Goal: Navigation & Orientation: Find specific page/section

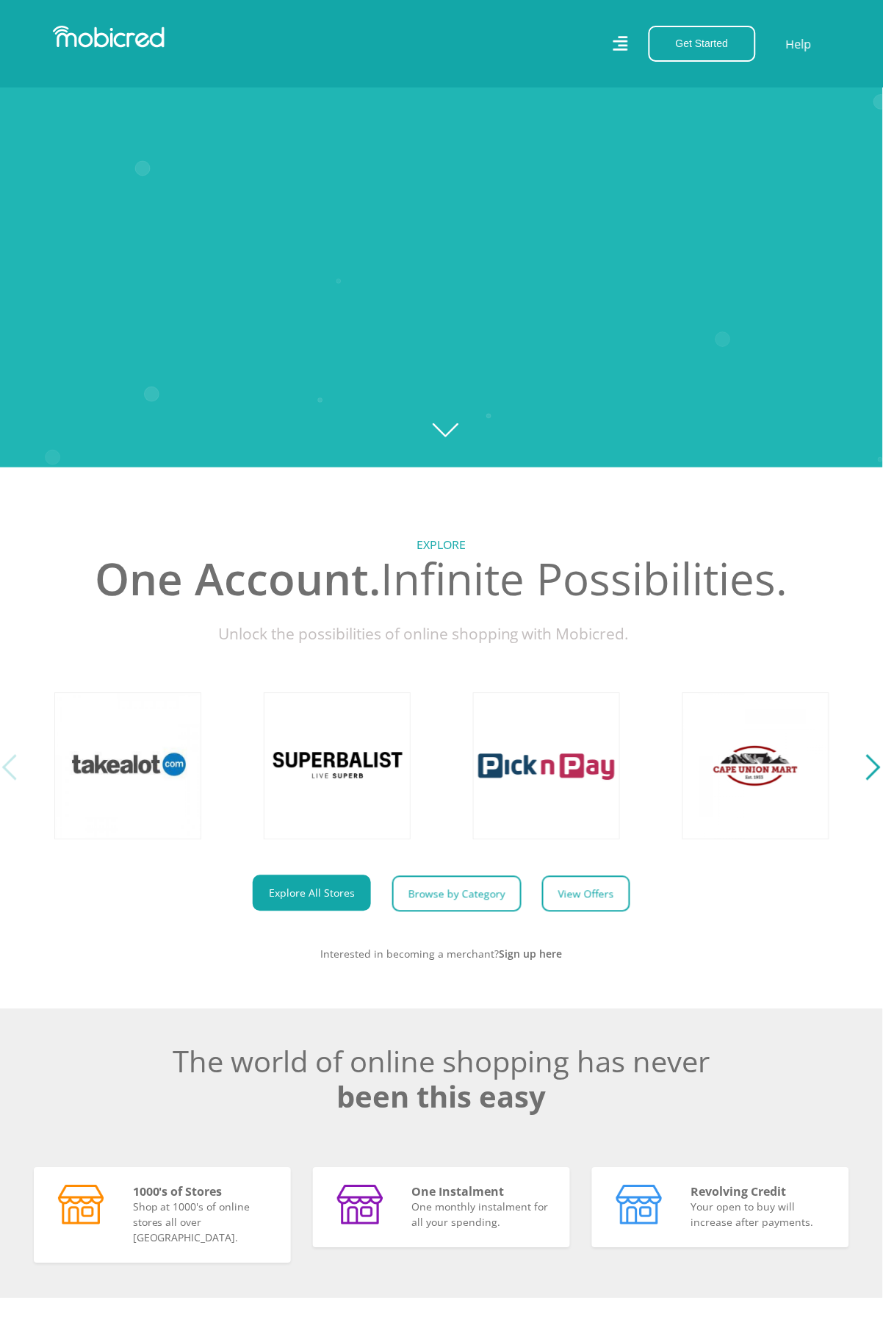
scroll to position [852, 0]
click at [624, 41] on icon at bounding box center [621, 43] width 15 height 15
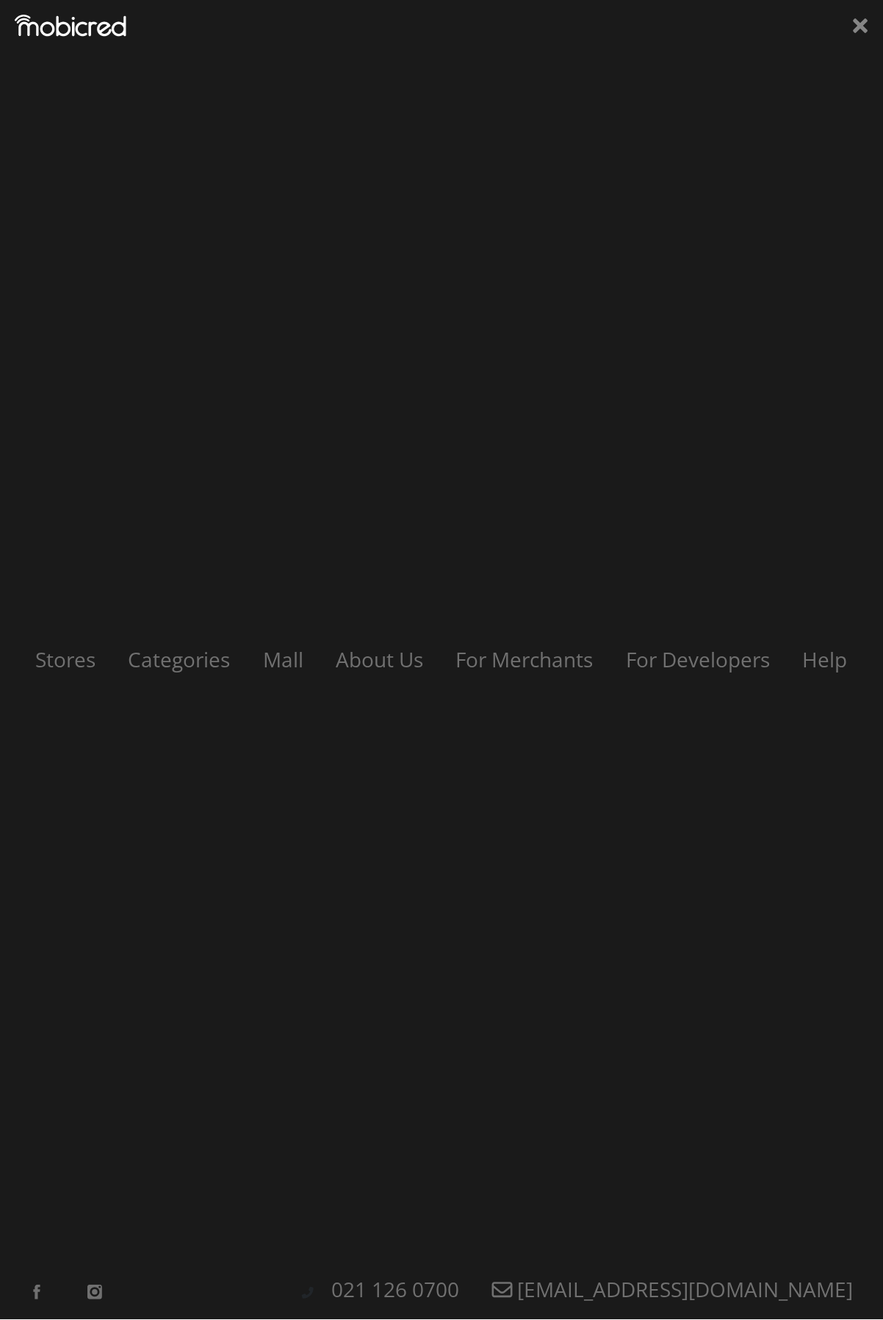
scroll to position [0, 1675]
click at [285, 661] on link "Mall" at bounding box center [283, 660] width 70 height 28
click at [176, 660] on link "Categories" at bounding box center [180, 660] width 132 height 28
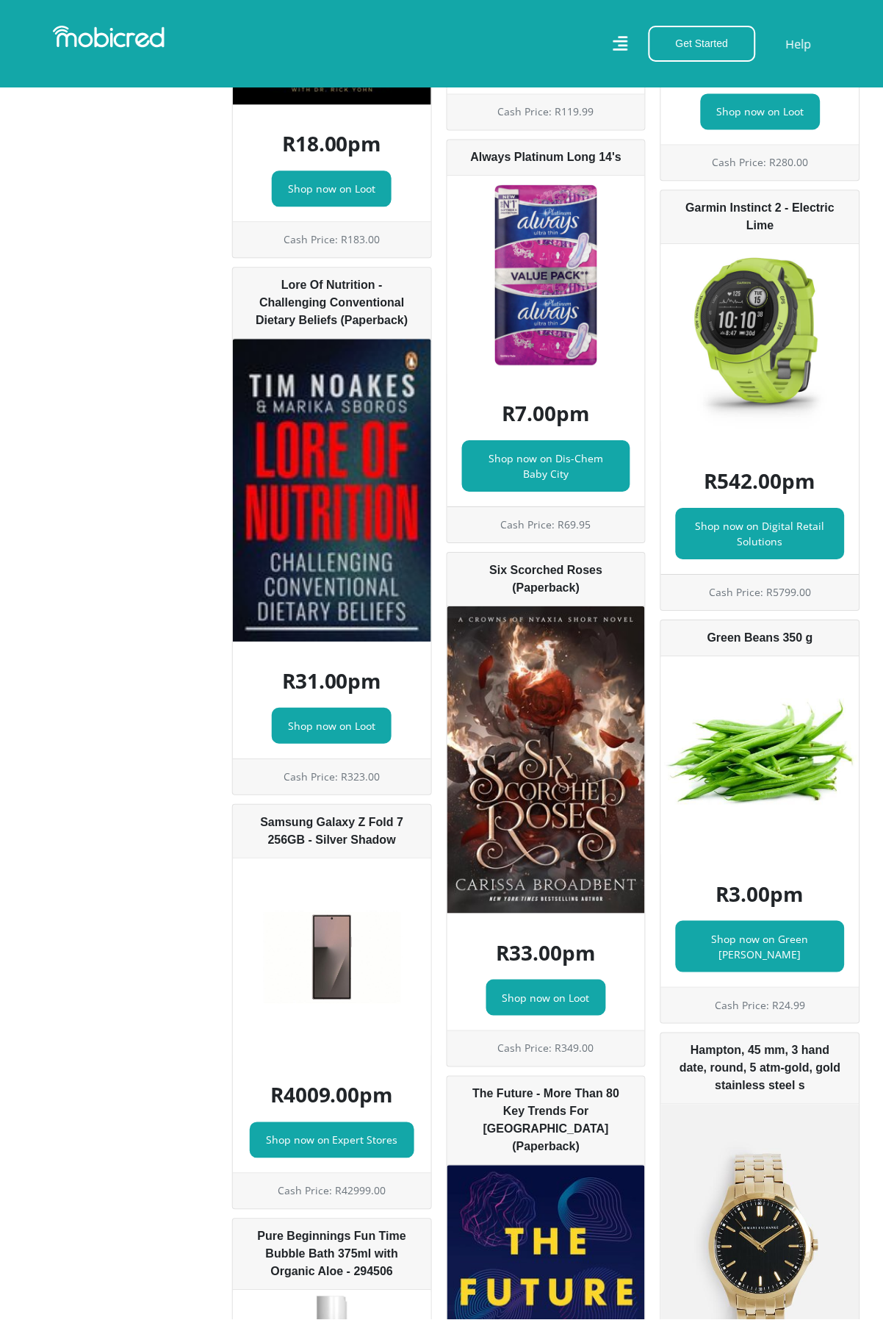
scroll to position [11553, 0]
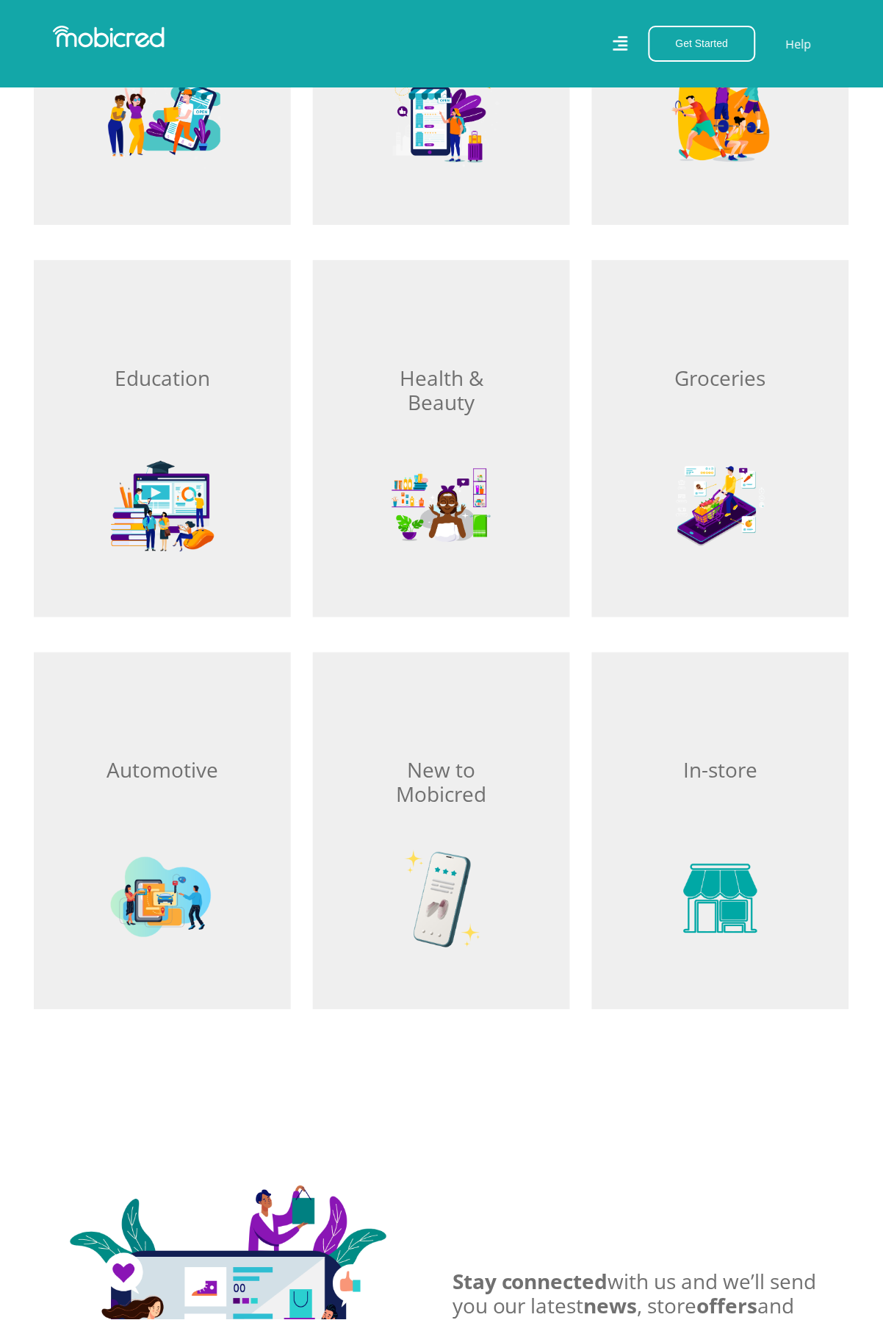
scroll to position [1907, 0]
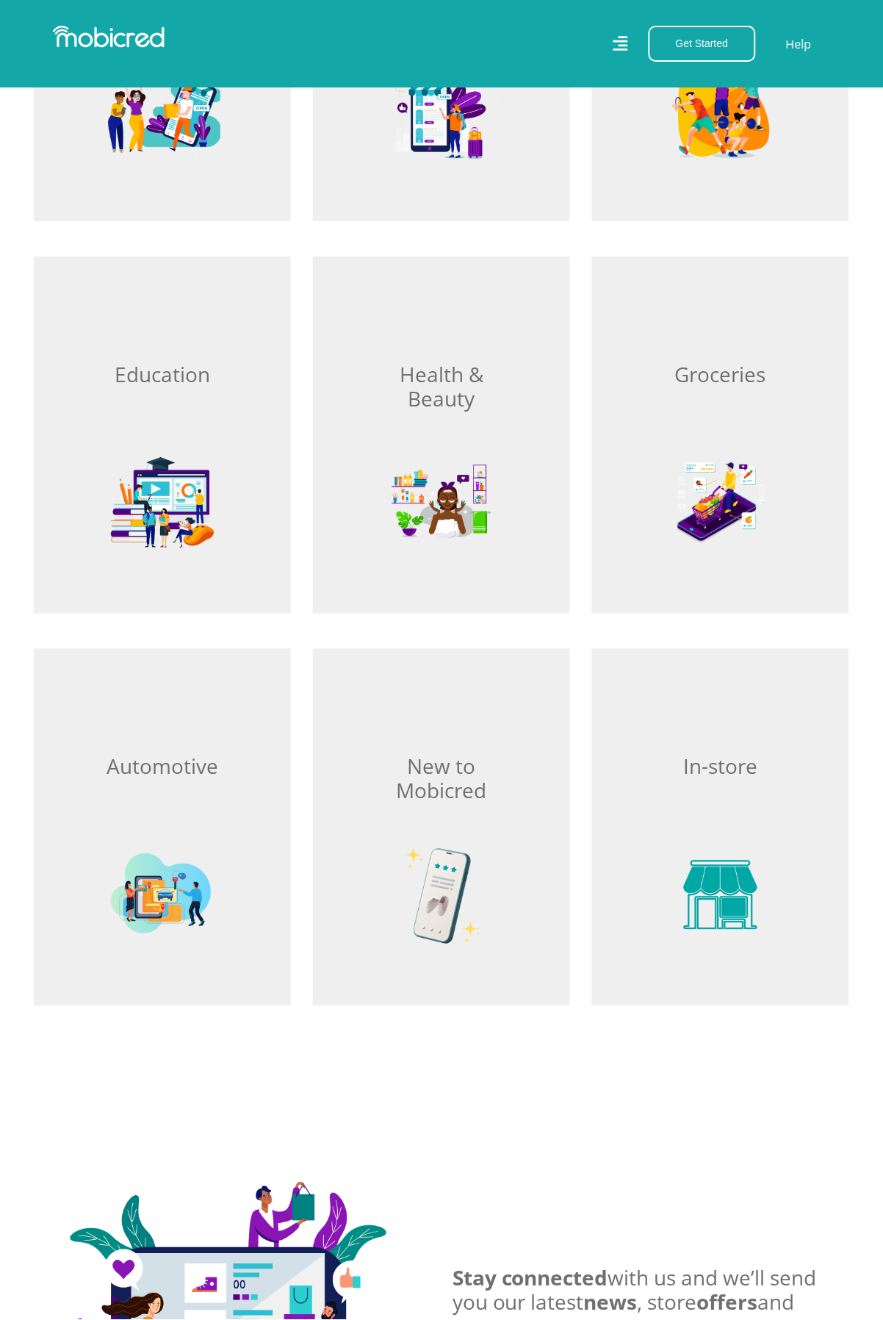
click at [719, 897] on div "Browse In-store" at bounding box center [720, 827] width 257 height 357
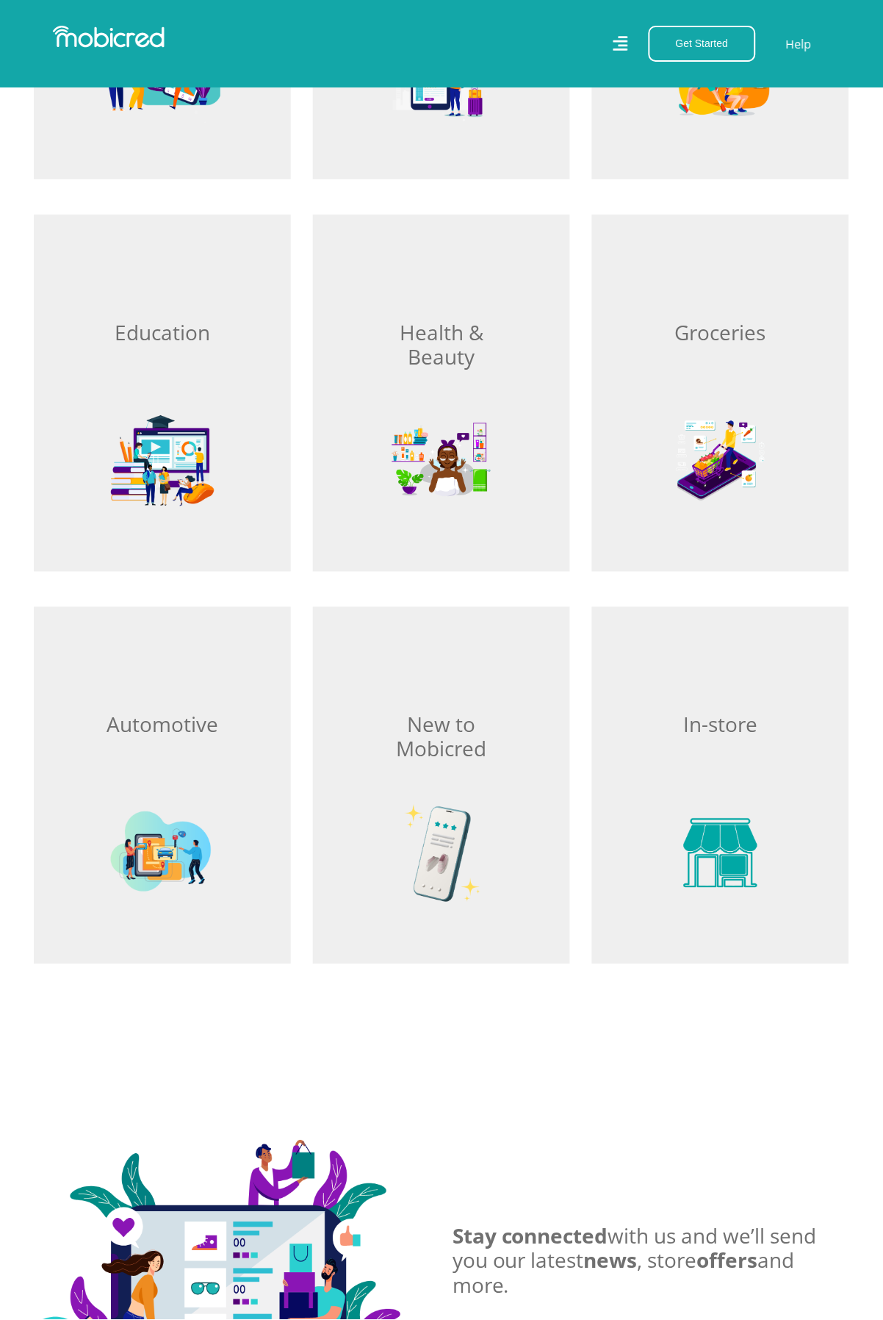
scroll to position [1989, 0]
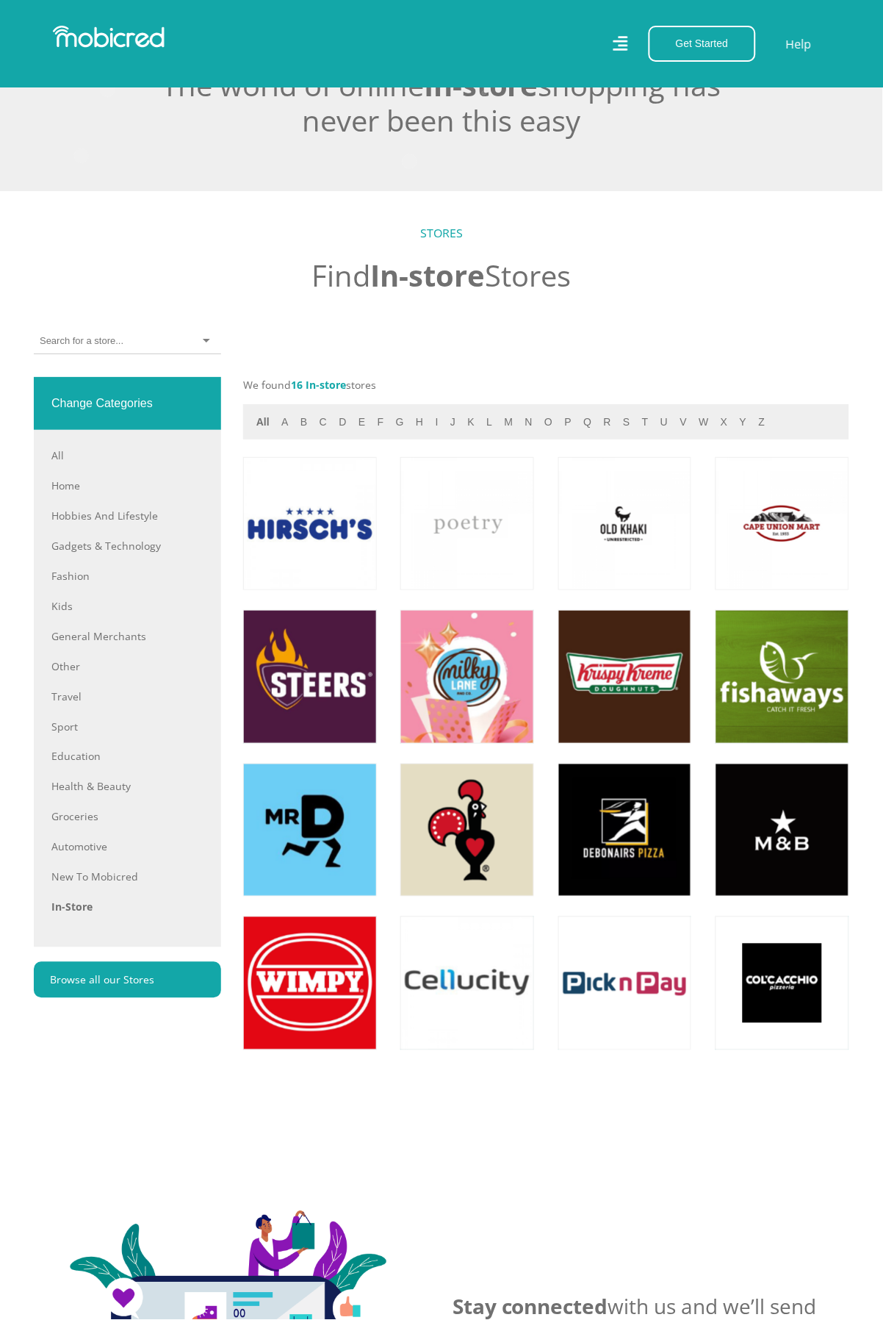
scroll to position [761, 0]
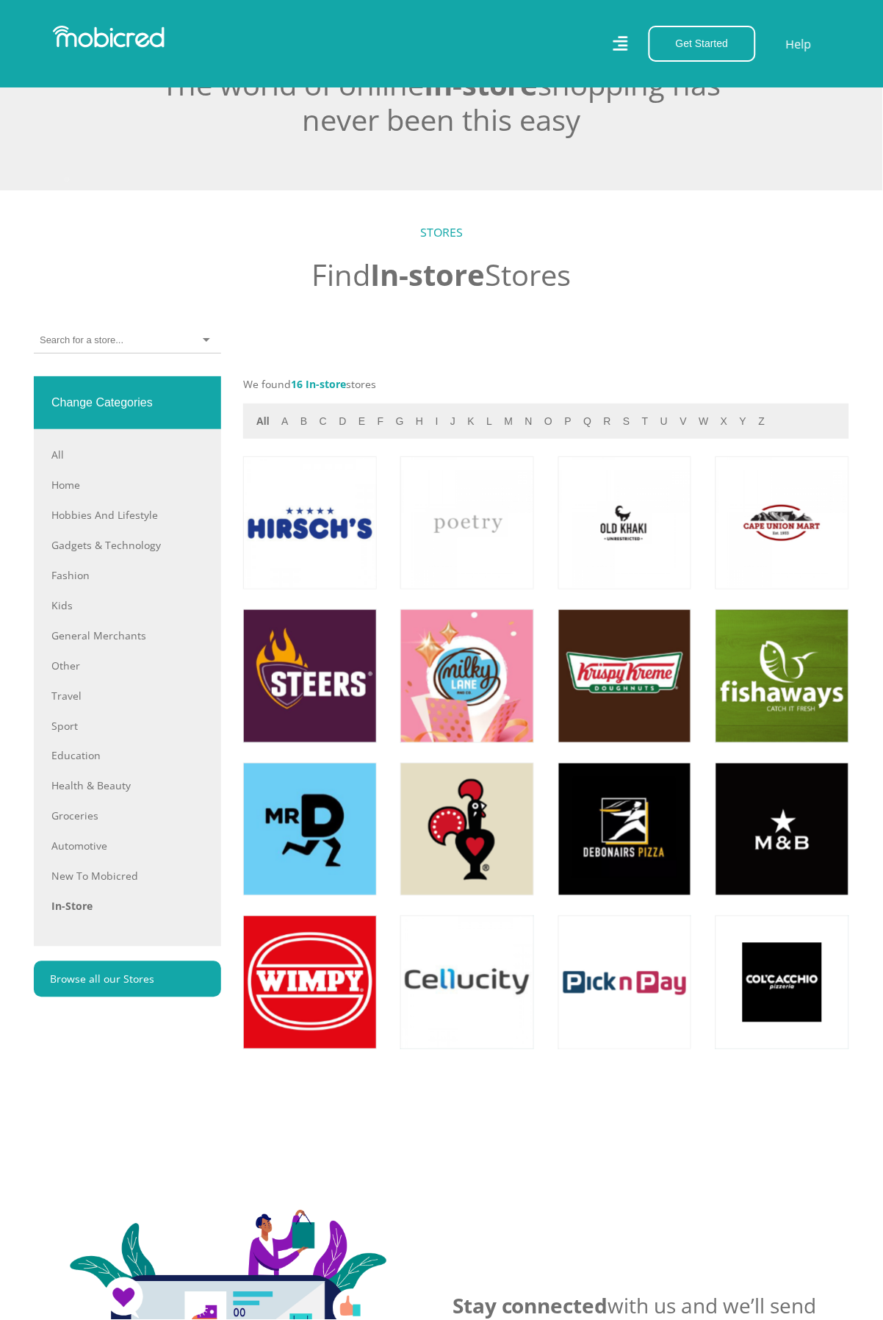
click at [470, 893] on link at bounding box center [468, 829] width 157 height 157
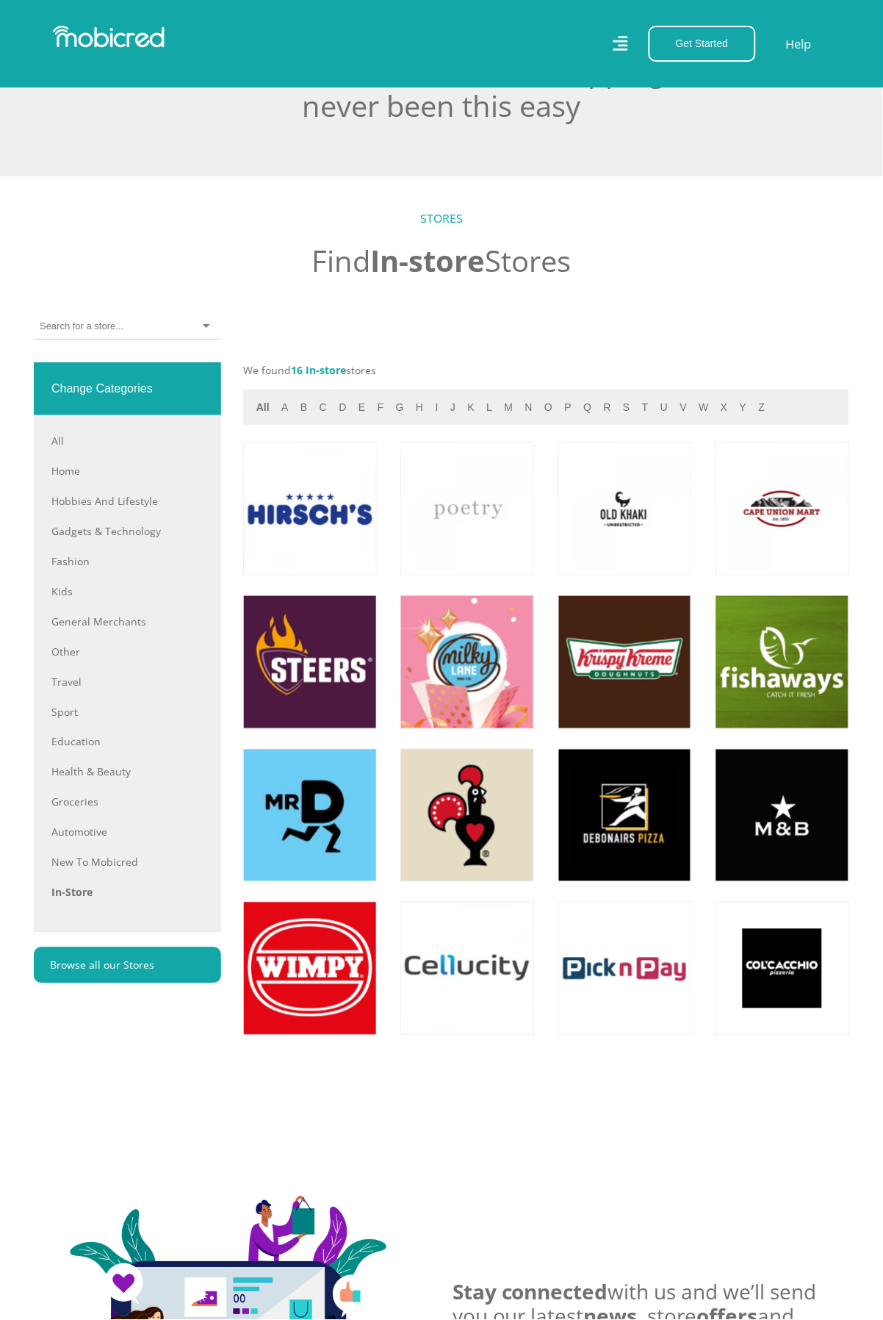
scroll to position [843, 0]
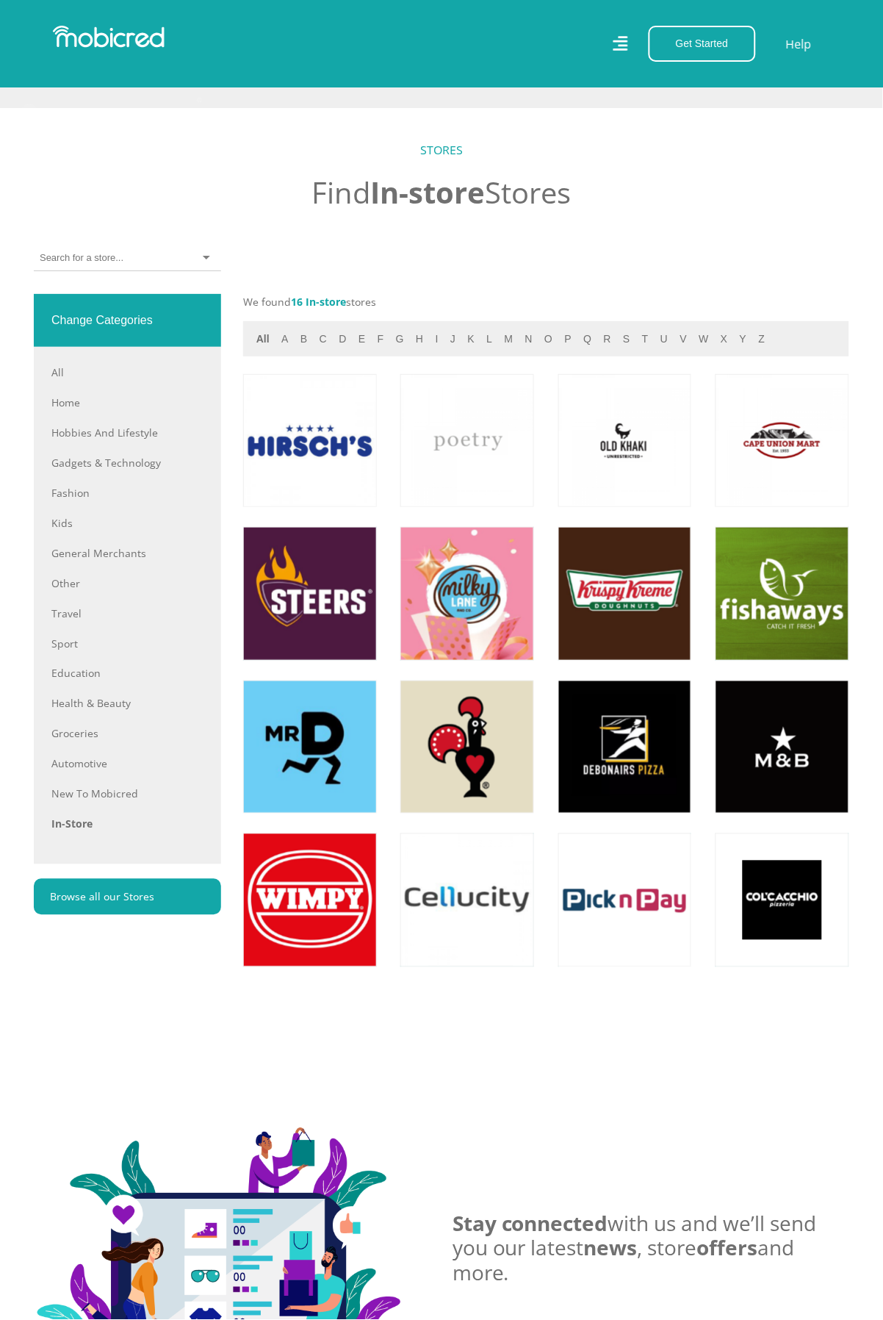
click at [626, 952] on link at bounding box center [625, 900] width 157 height 157
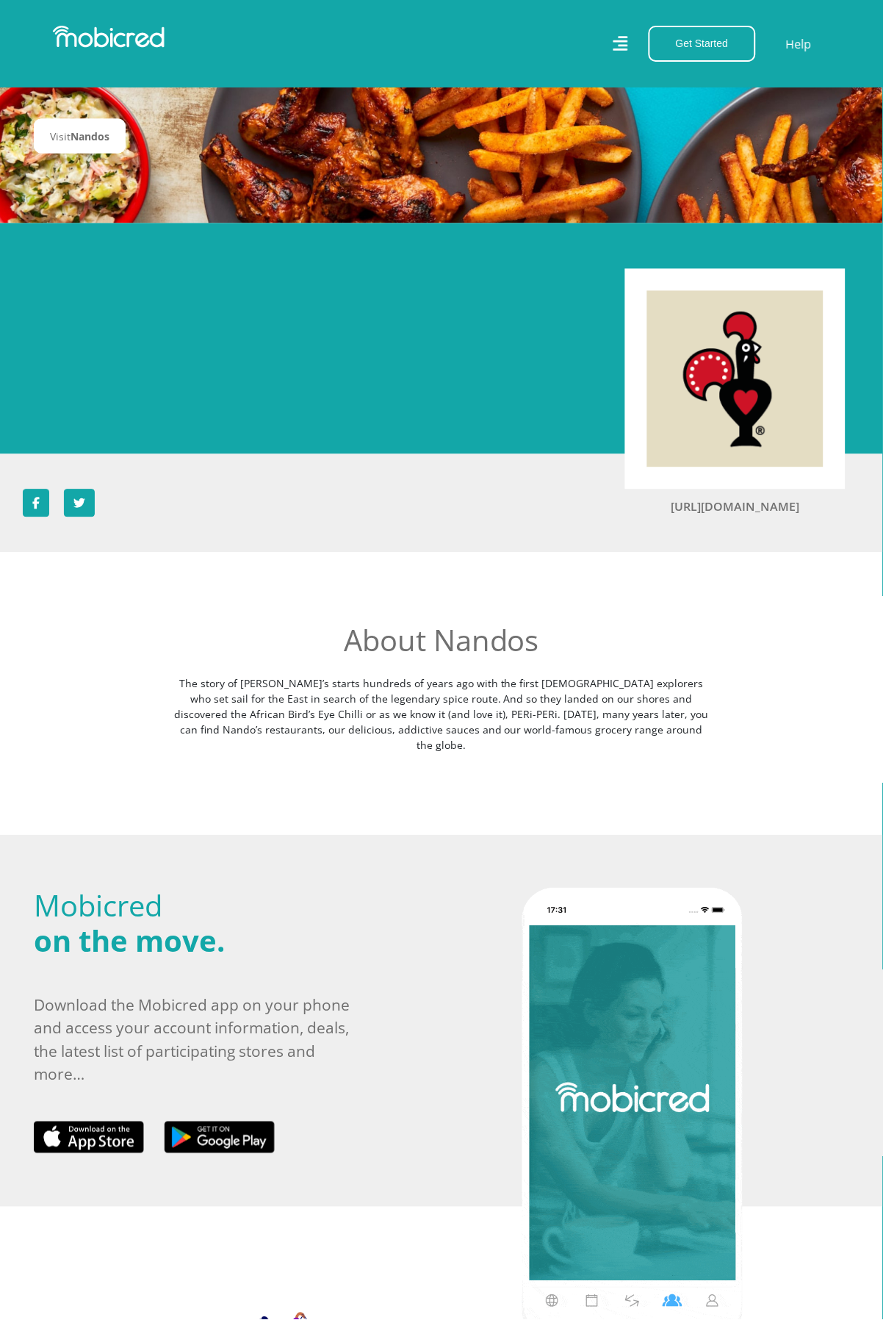
scroll to position [344, 0]
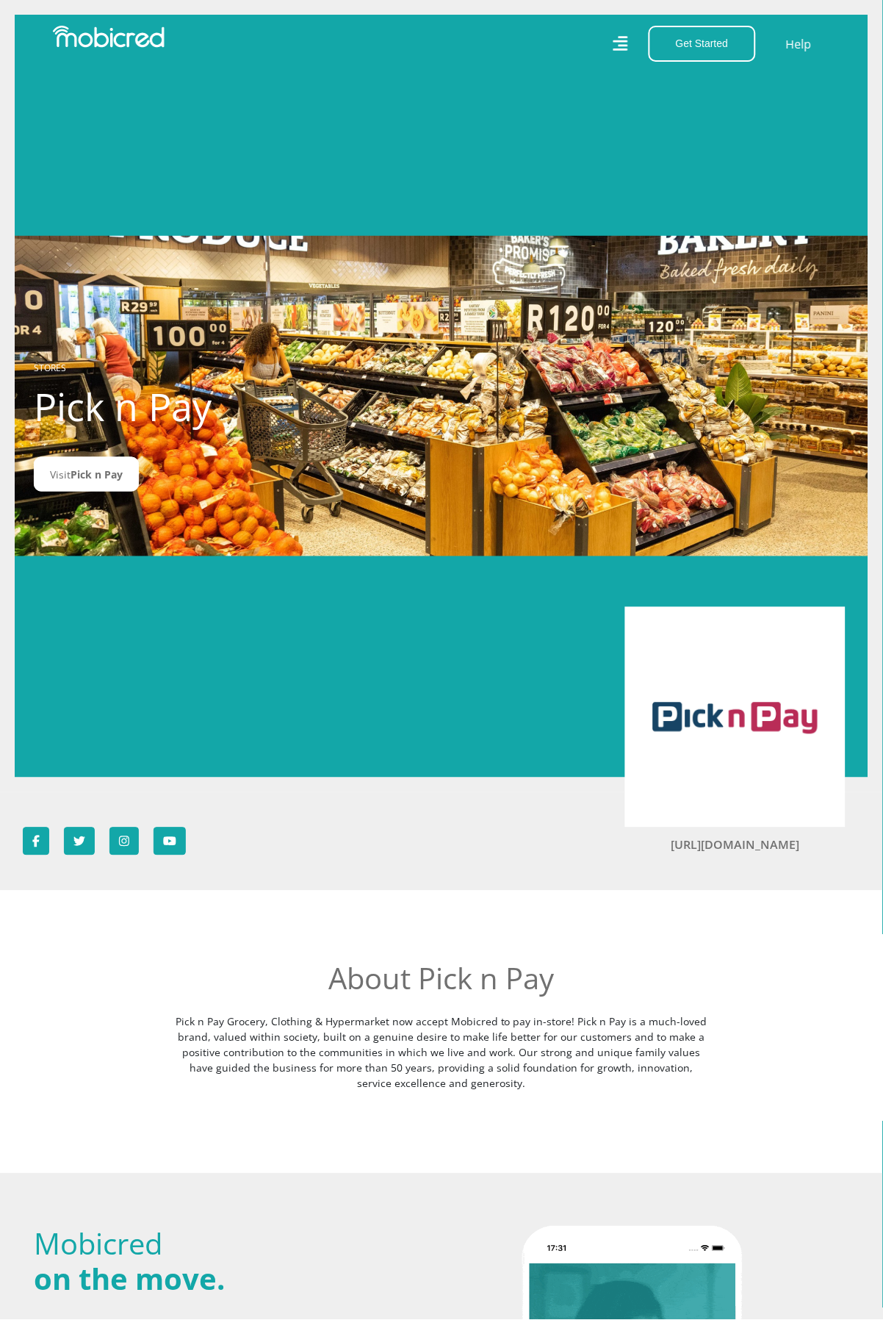
click at [90, 492] on link "Visit Pick n Pay" at bounding box center [86, 474] width 105 height 35
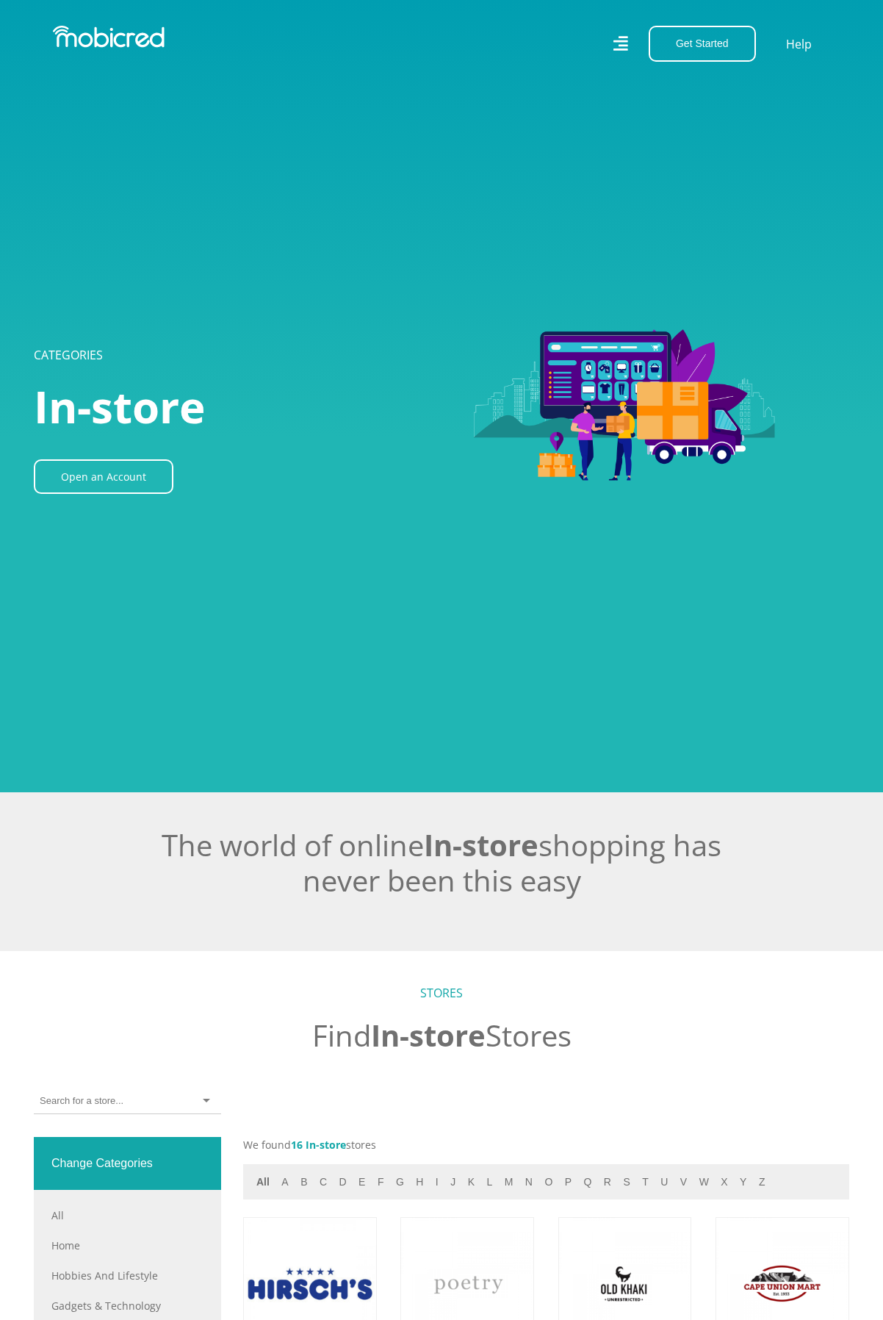
scroll to position [843, 0]
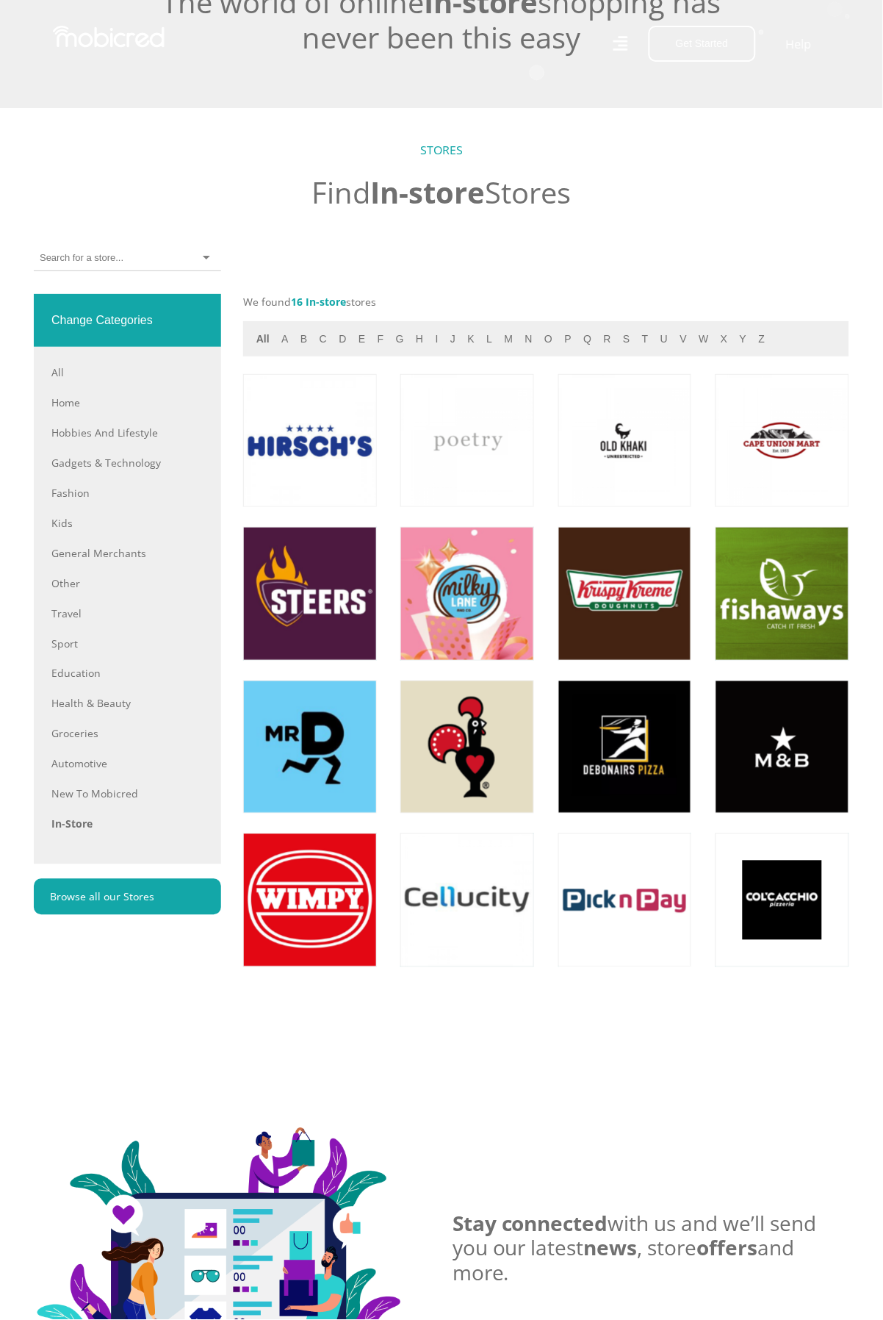
click at [469, 491] on link at bounding box center [468, 440] width 157 height 157
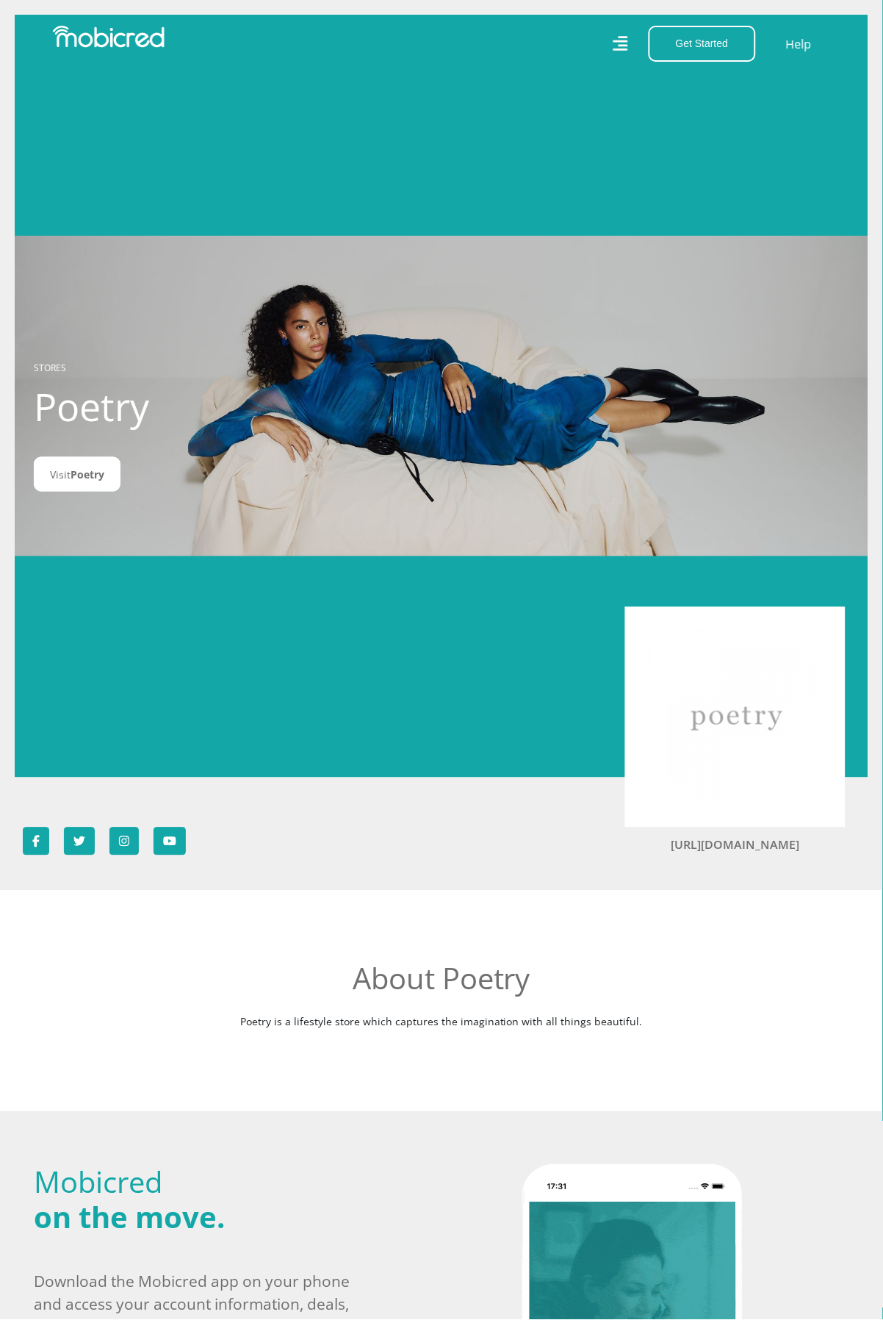
click at [68, 492] on link "Visit Poetry" at bounding box center [77, 474] width 87 height 35
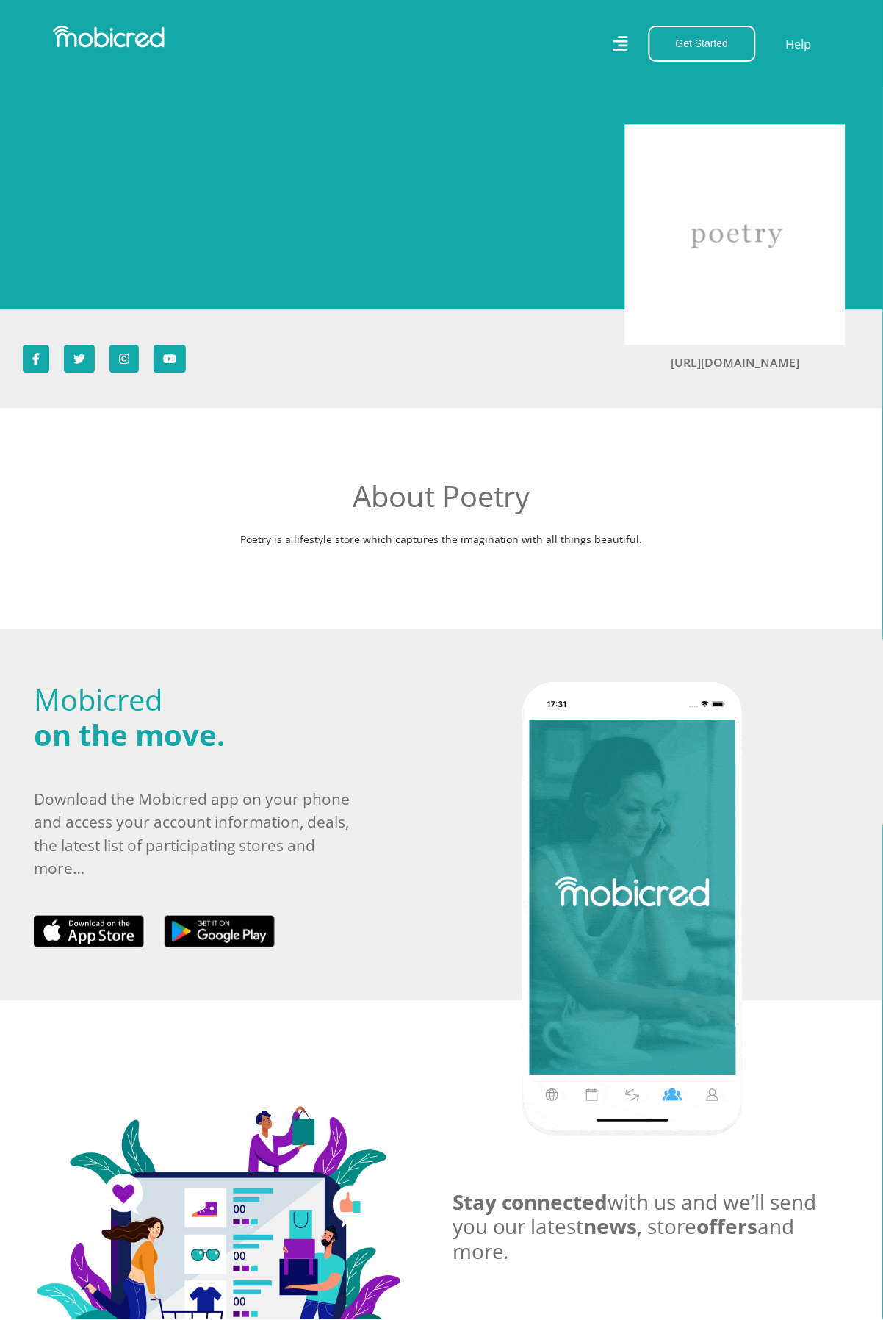
scroll to position [484, 0]
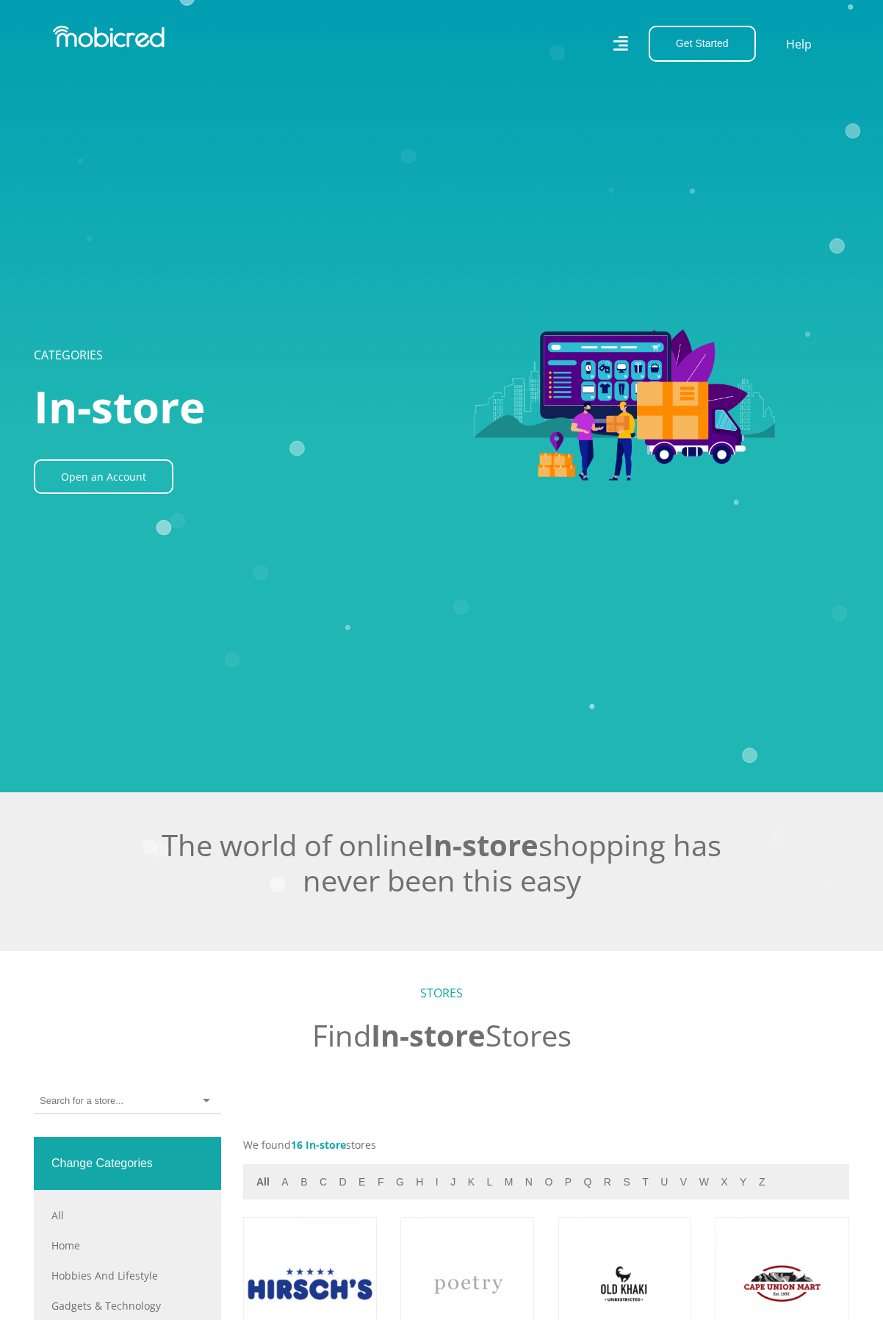
scroll to position [843, 0]
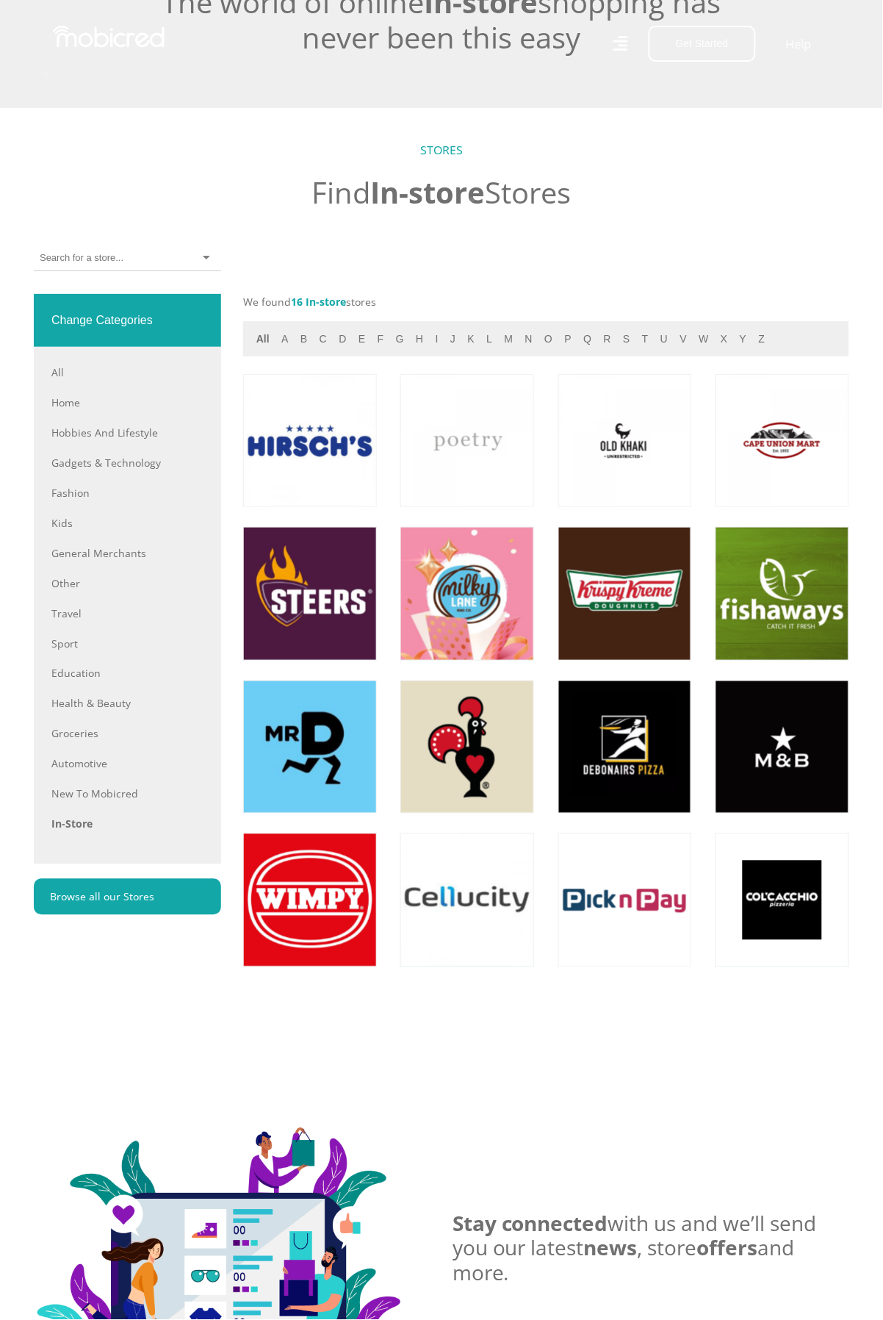
click at [73, 500] on link "Fashion" at bounding box center [127, 492] width 152 height 15
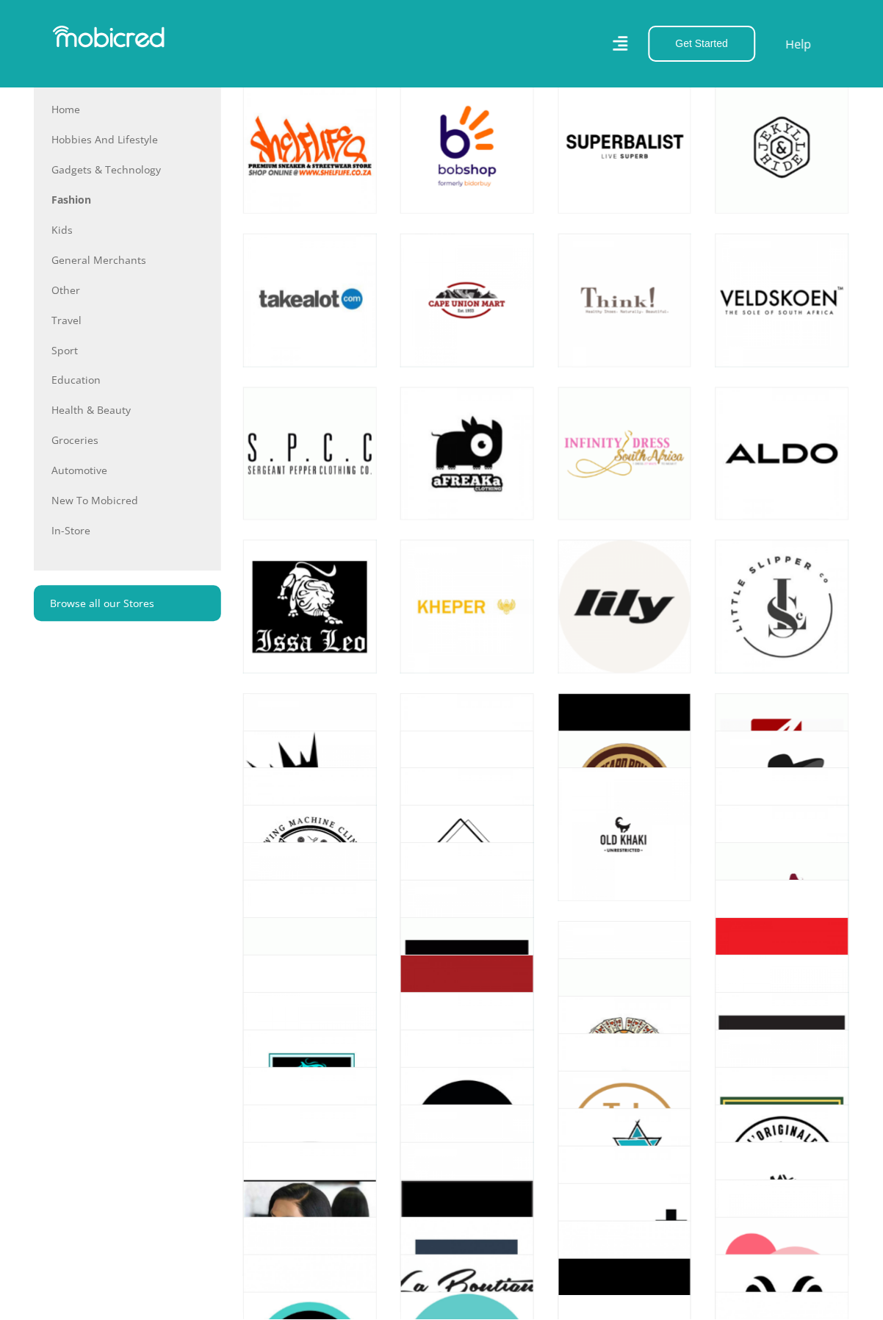
scroll to position [1479, 0]
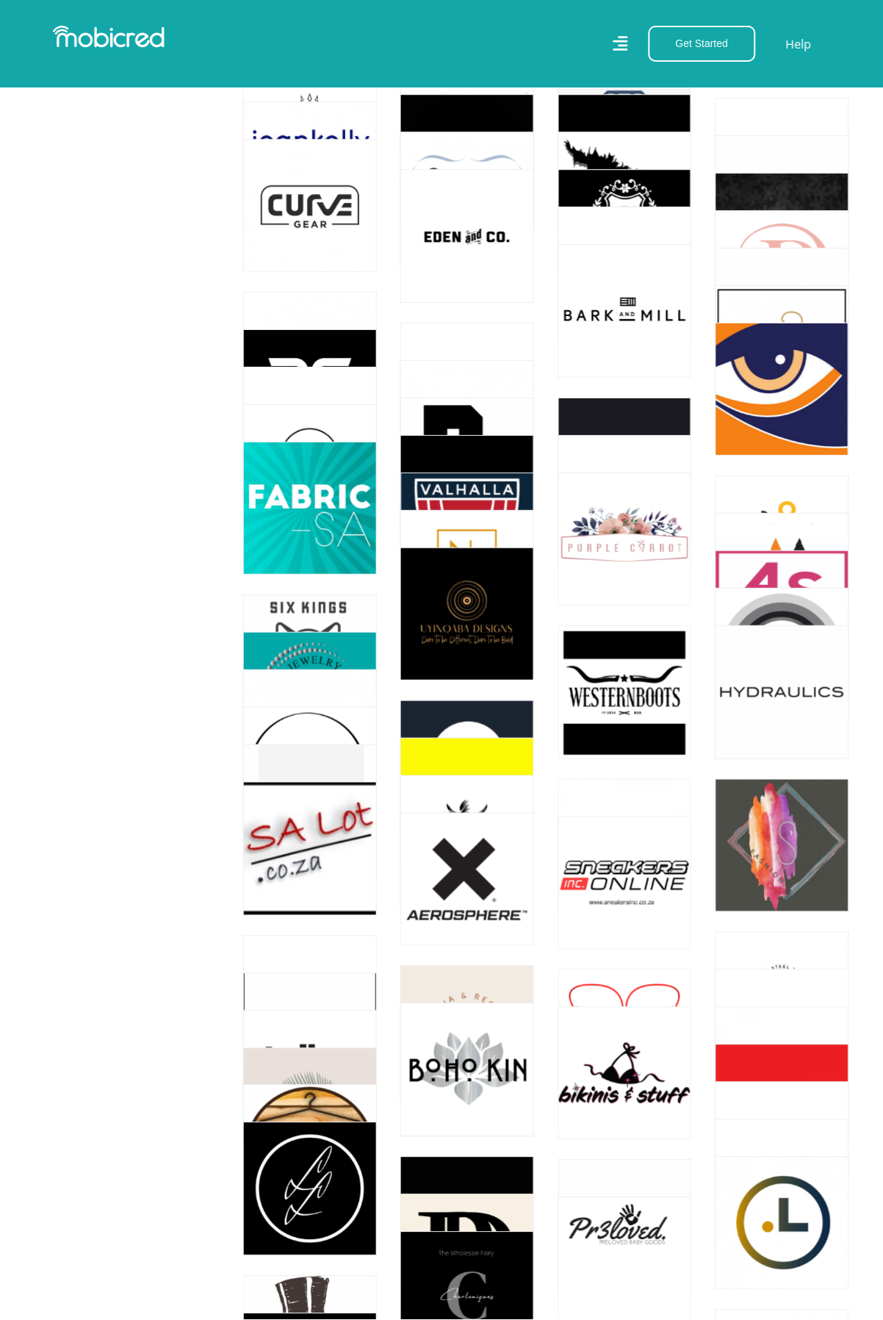
scroll to position [5736, 0]
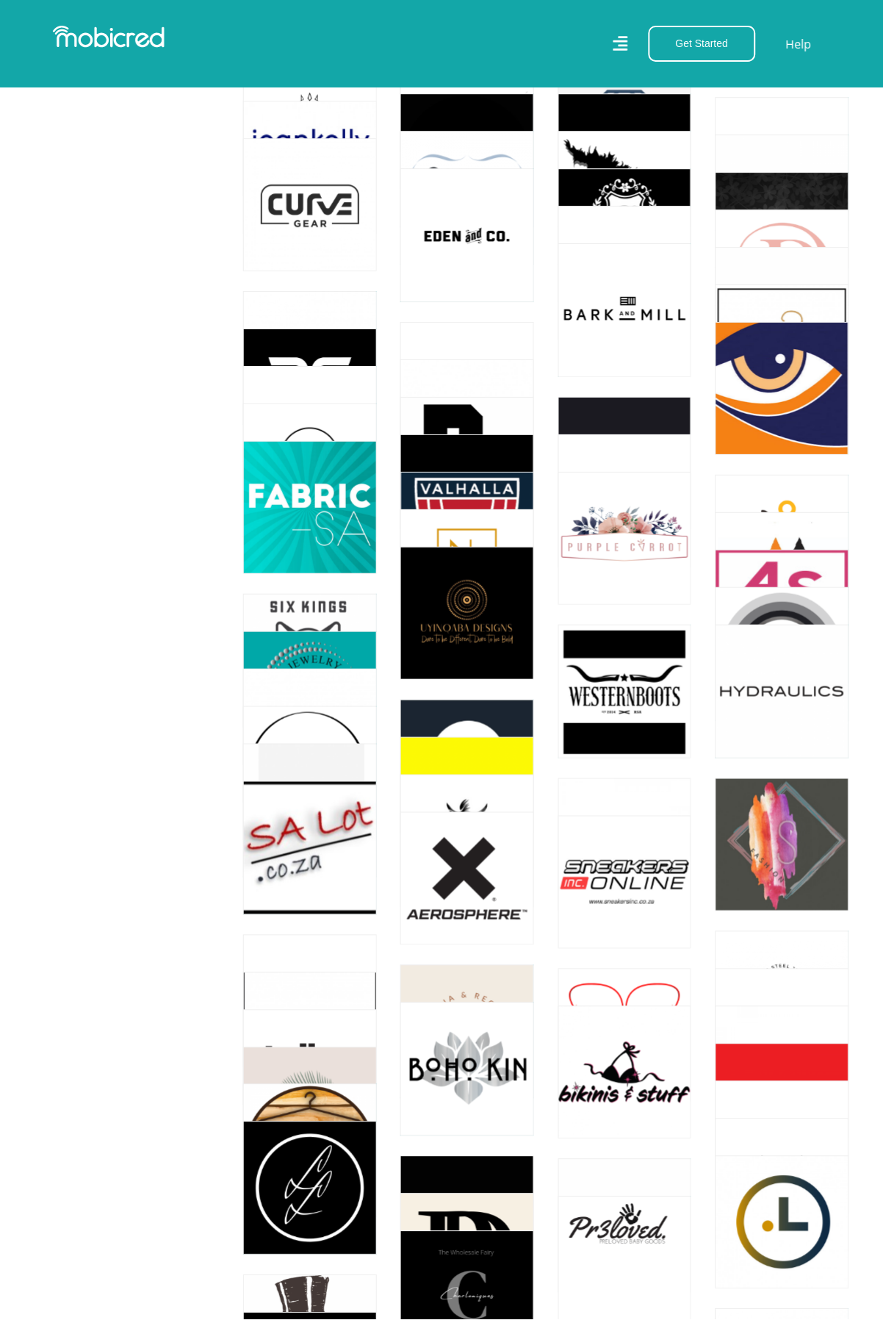
click at [617, 933] on link at bounding box center [625, 882] width 157 height 157
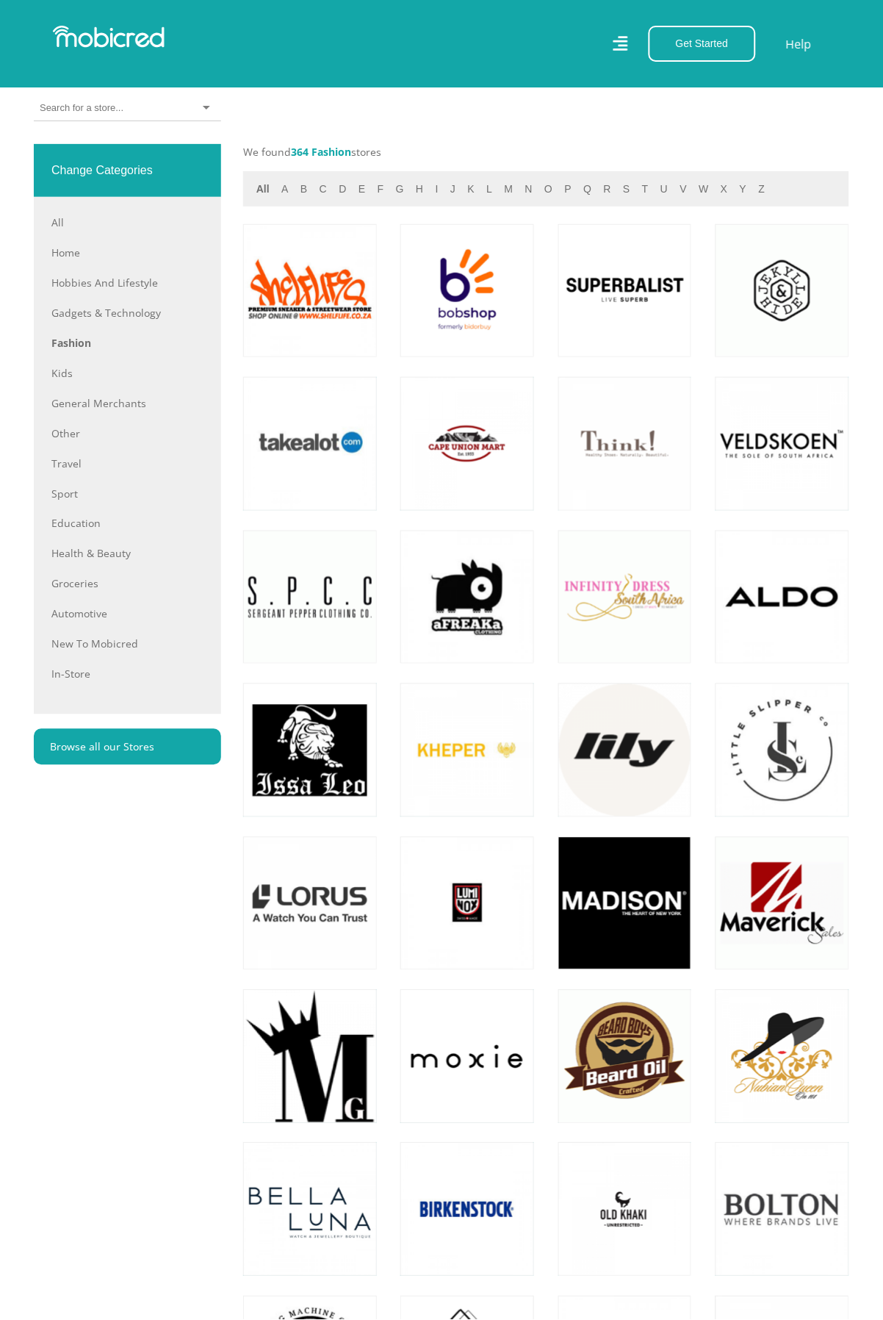
scroll to position [985, 0]
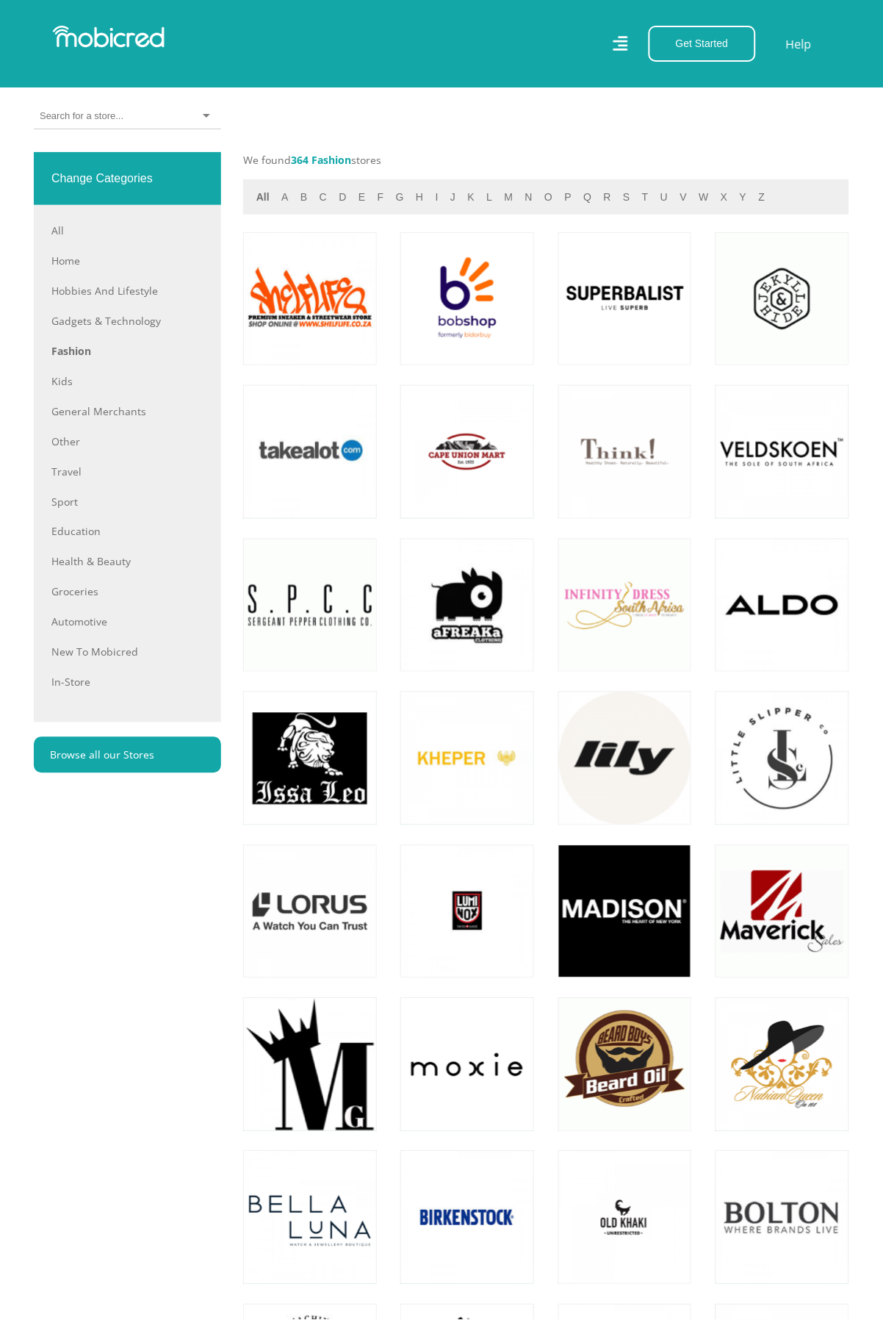
click at [295, 355] on link at bounding box center [310, 298] width 157 height 157
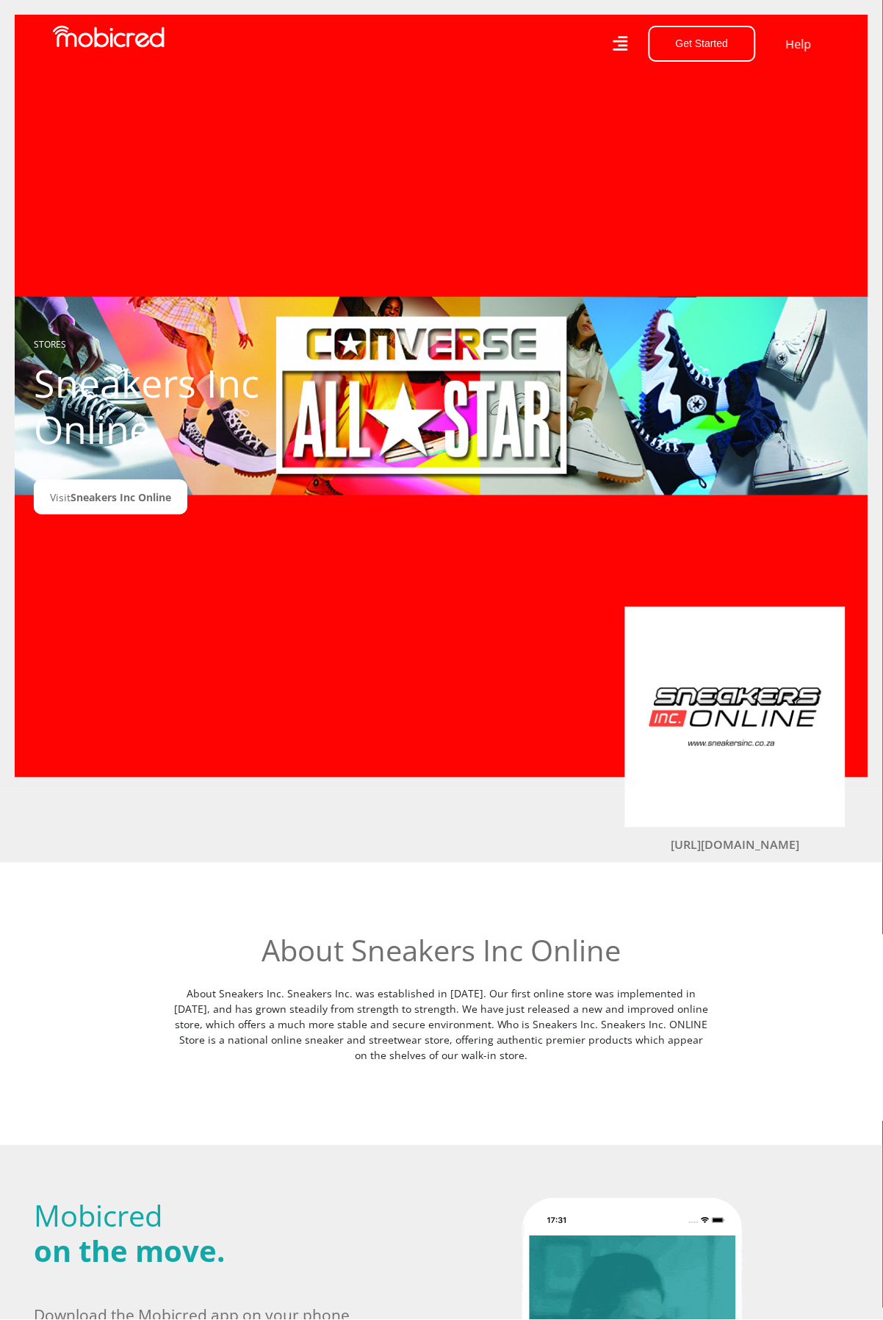
click at [147, 504] on span "Sneakers Inc Online" at bounding box center [121, 497] width 101 height 14
click at [744, 768] on img at bounding box center [735, 717] width 176 height 176
click at [621, 43] on icon at bounding box center [621, 43] width 15 height 21
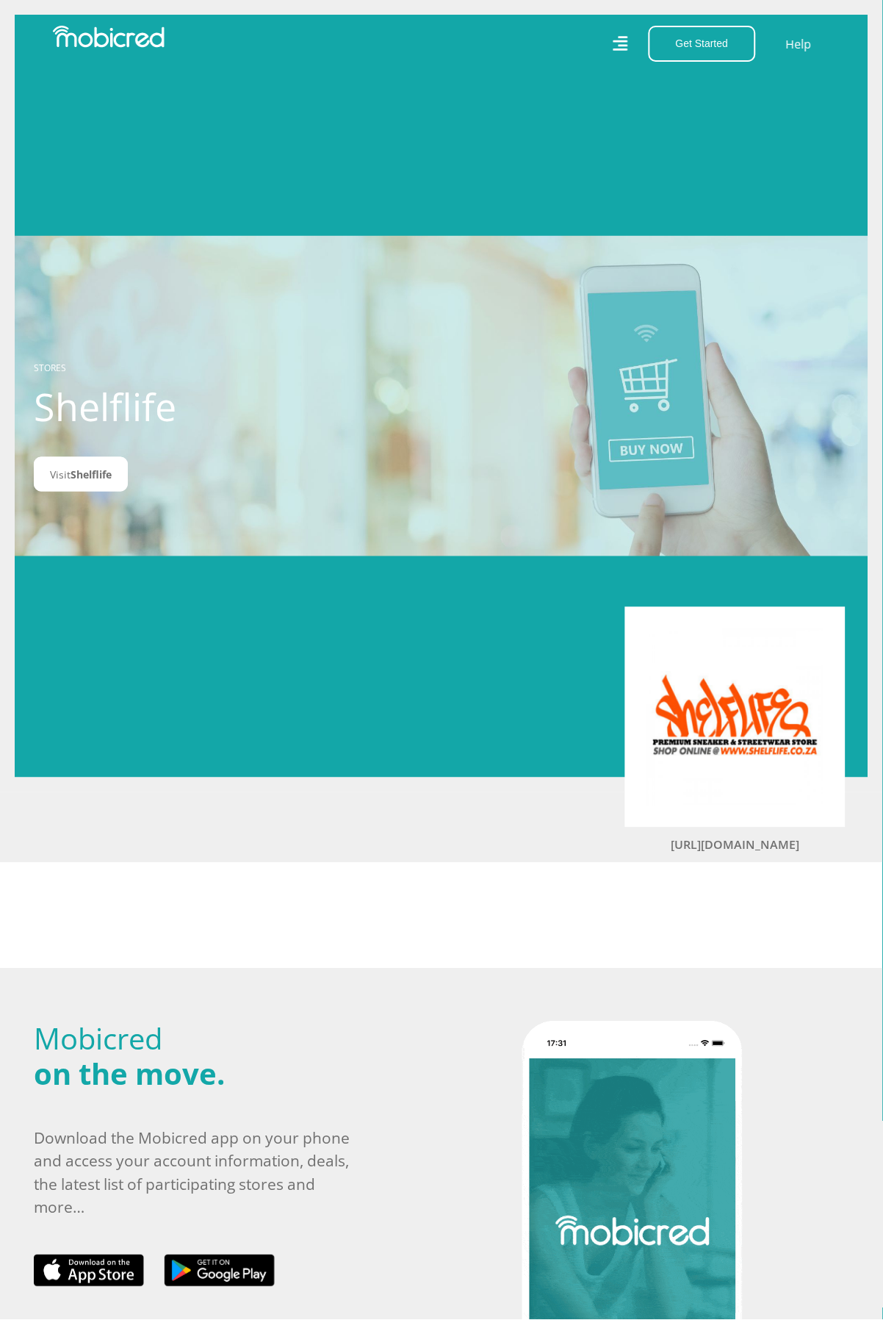
click at [89, 492] on link "Visit Shelflife" at bounding box center [81, 474] width 94 height 35
